Goal: Transaction & Acquisition: Purchase product/service

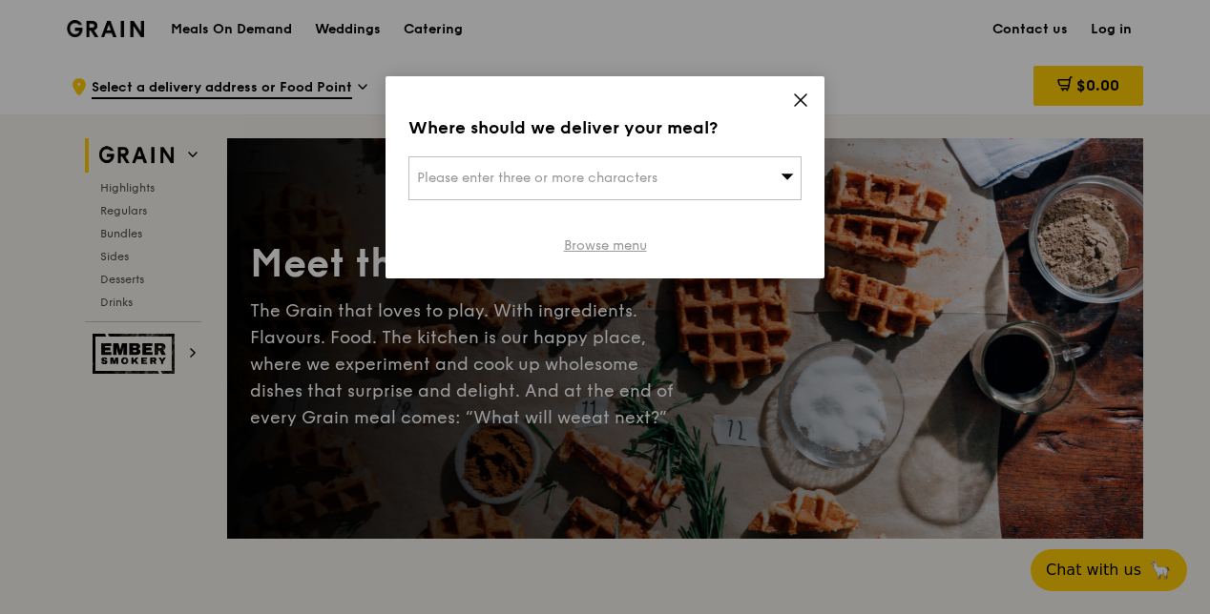
click at [609, 247] on link "Browse menu" at bounding box center [605, 246] width 83 height 19
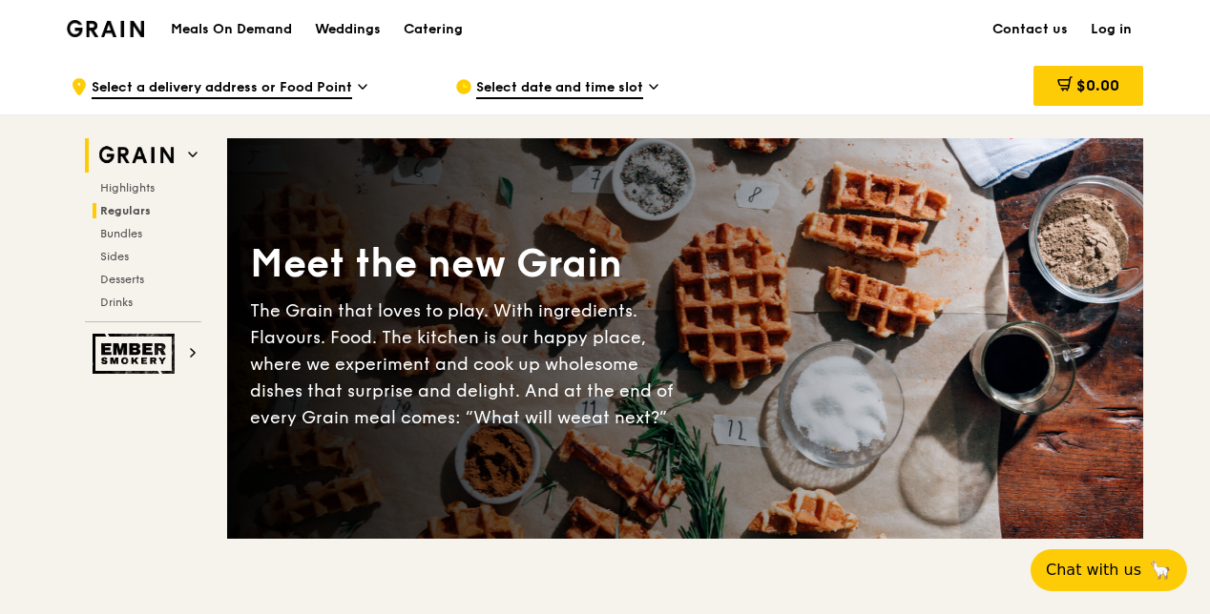
click at [122, 207] on span "Regulars" at bounding box center [125, 210] width 51 height 13
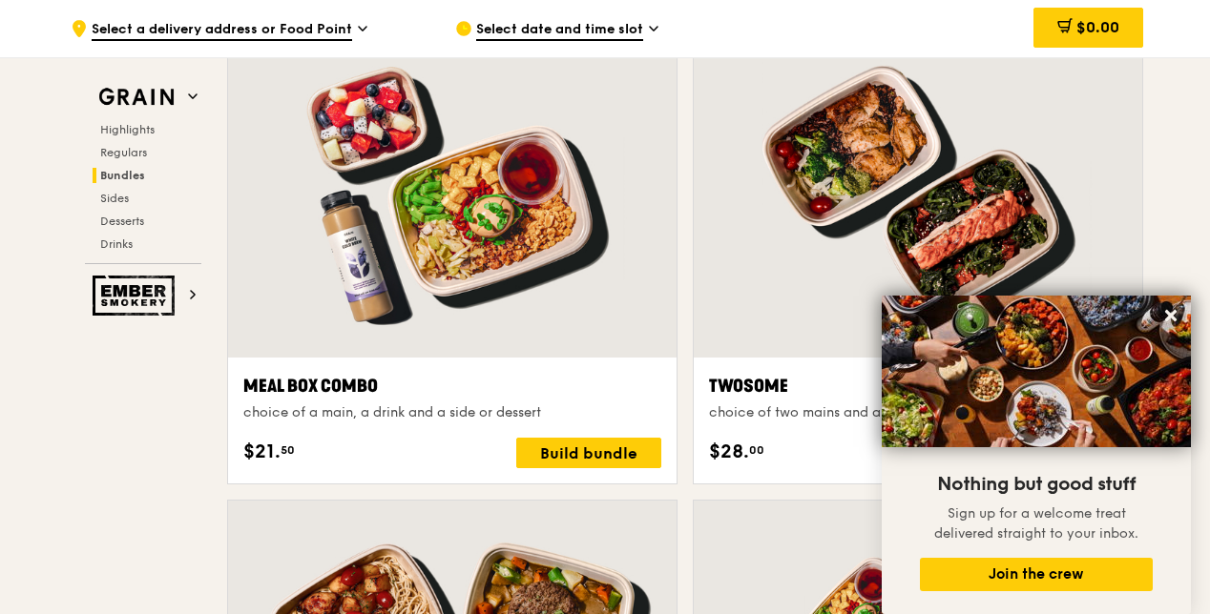
scroll to position [2971, 0]
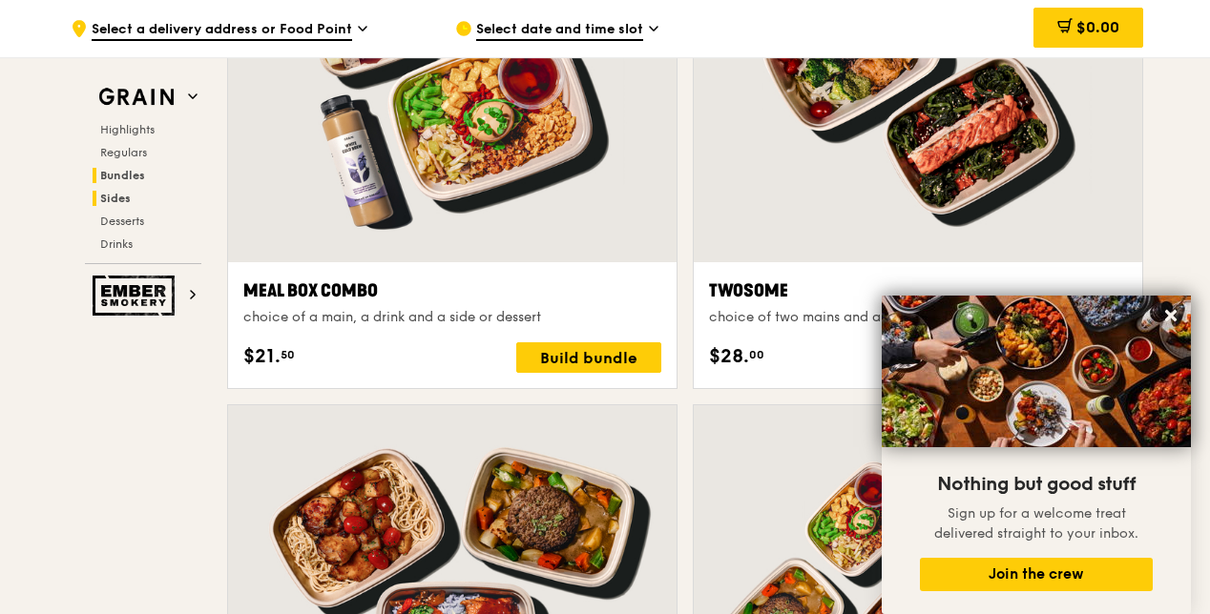
click at [114, 202] on span "Sides" at bounding box center [115, 198] width 31 height 13
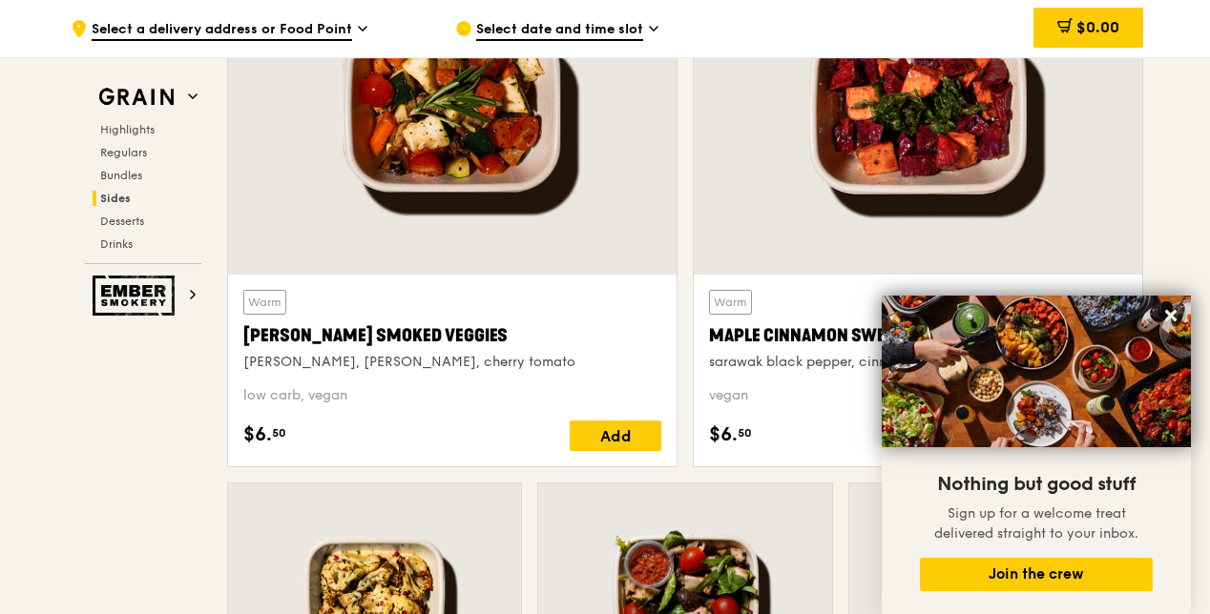
scroll to position [4434, 0]
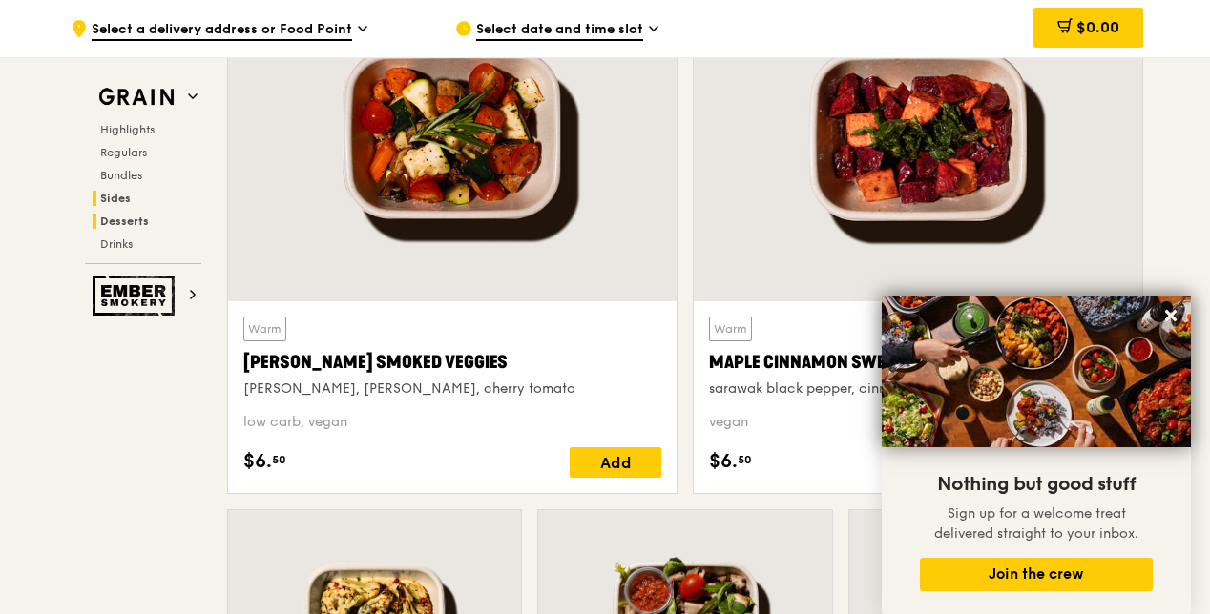
click at [141, 214] on h2 "Desserts" at bounding box center [147, 221] width 109 height 15
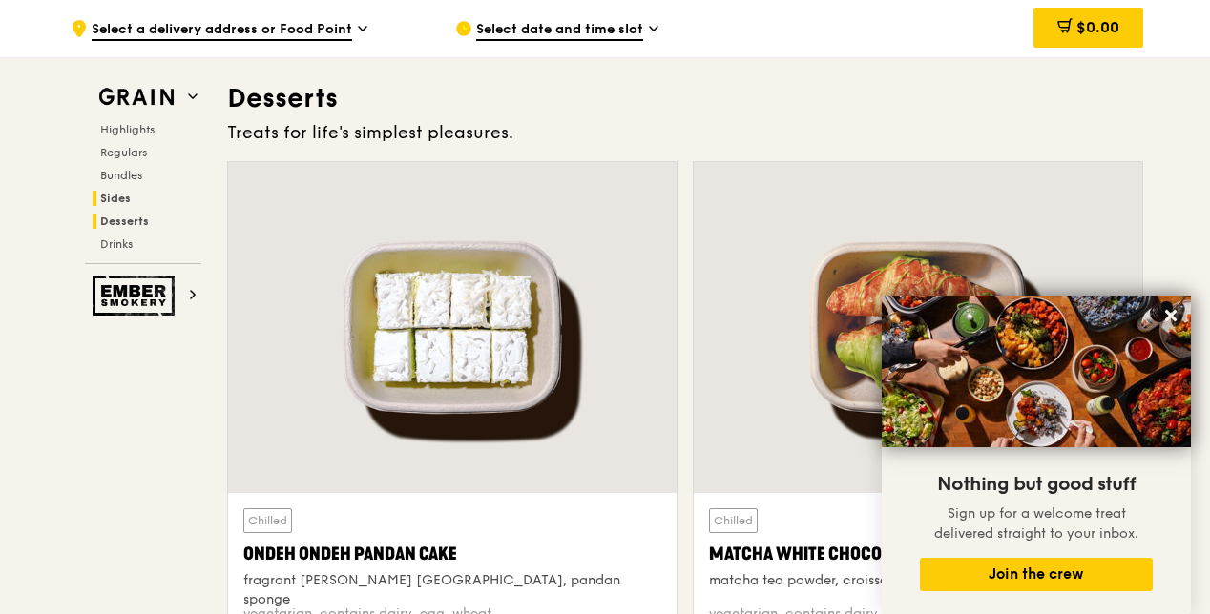
click at [128, 195] on span "Sides" at bounding box center [115, 198] width 31 height 13
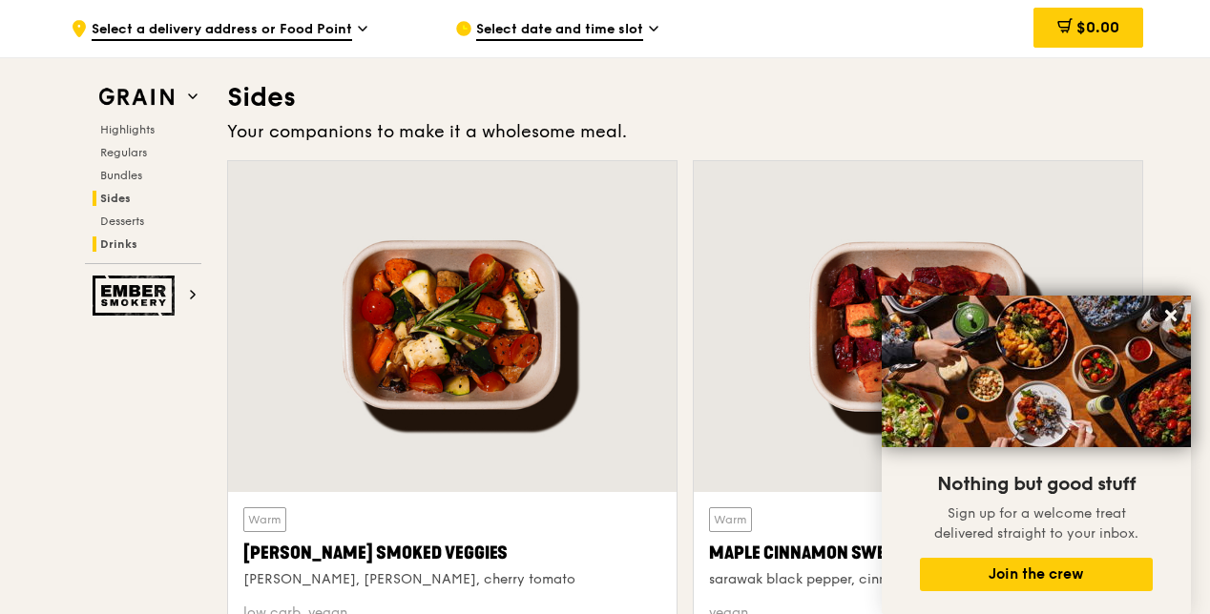
click at [113, 238] on span "Drinks" at bounding box center [118, 244] width 37 height 13
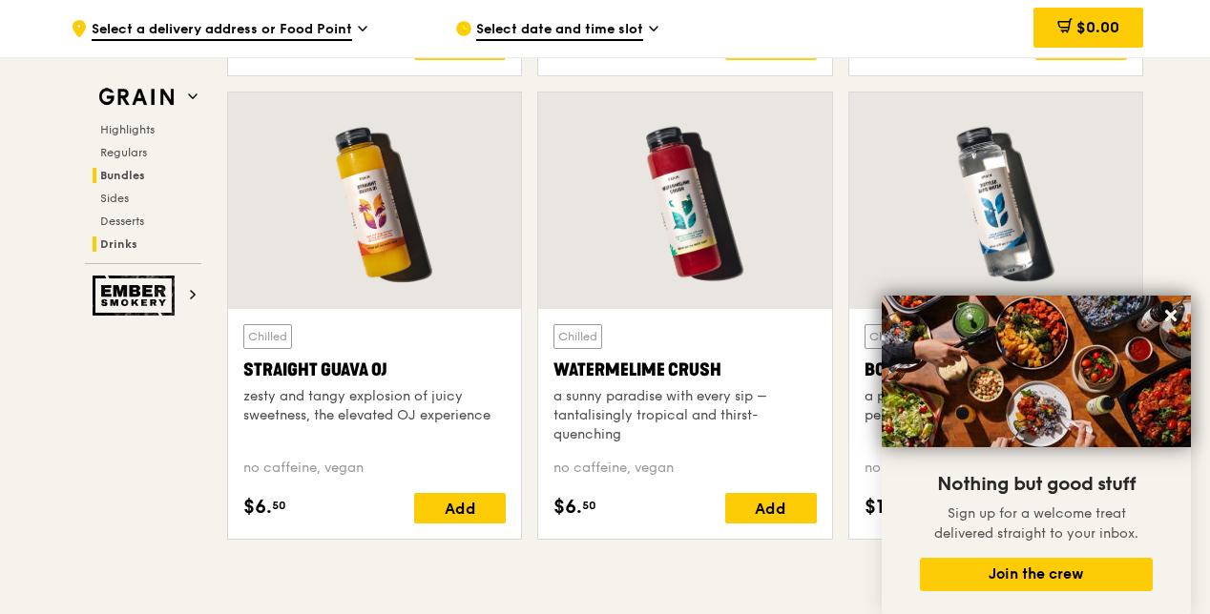
scroll to position [7541, 0]
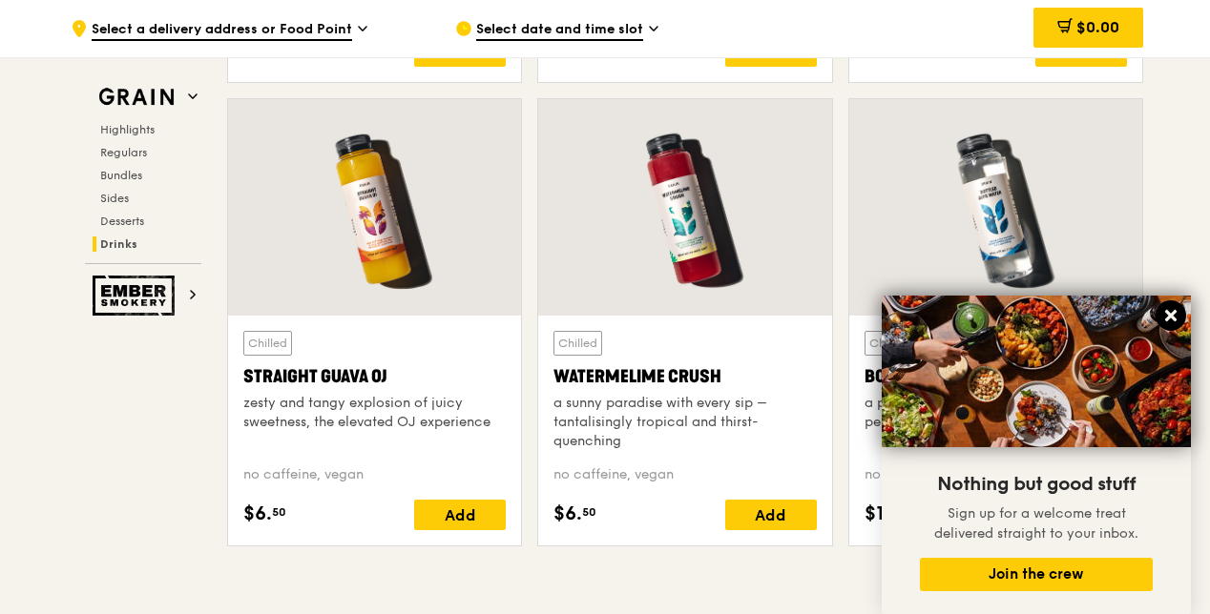
click at [1177, 309] on icon at bounding box center [1170, 315] width 17 height 17
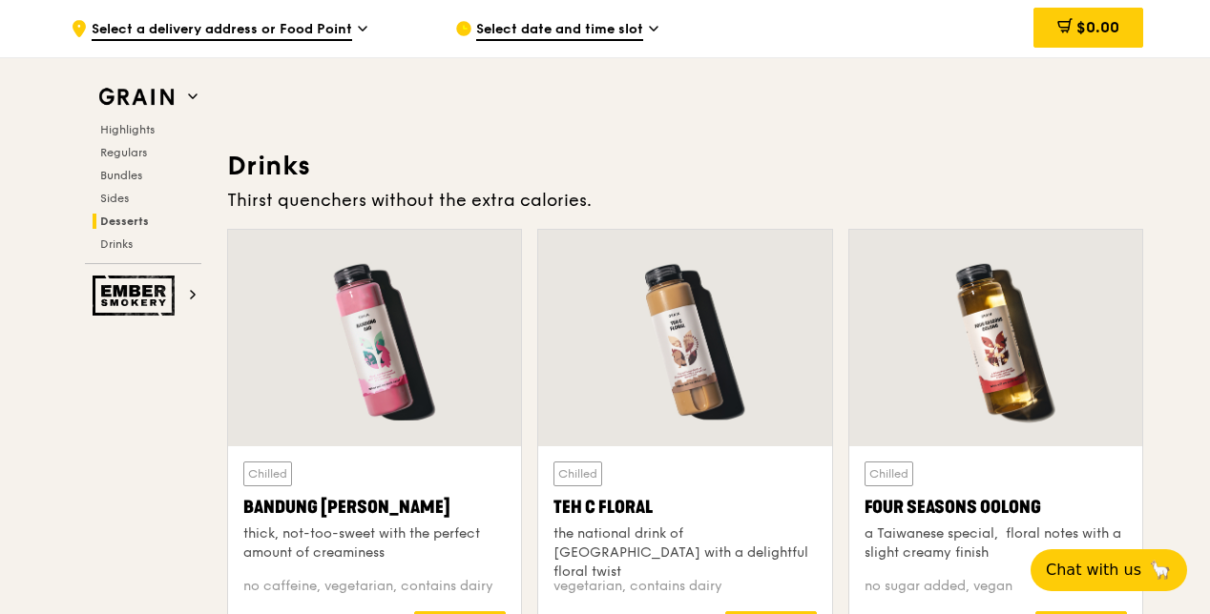
scroll to position [6492, 0]
